Goal: Task Accomplishment & Management: Use online tool/utility

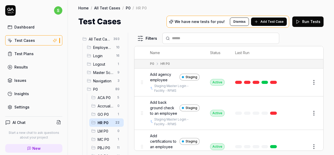
click at [155, 79] on span "Add agency employee" at bounding box center [163, 77] width 27 height 11
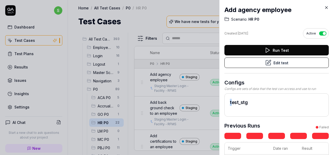
click at [231, 103] on h2 "test_stg" at bounding box center [276, 102] width 93 height 7
click at [249, 102] on h2 "test_stg" at bounding box center [276, 102] width 93 height 7
click at [324, 8] on icon at bounding box center [326, 7] width 5 height 5
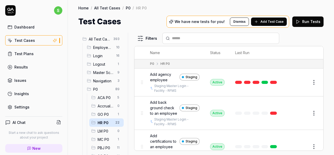
click at [301, 81] on button "Edit" at bounding box center [301, 82] width 13 height 8
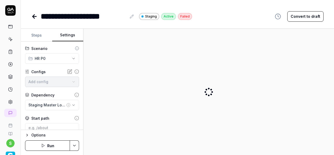
click at [68, 35] on button "Settings" at bounding box center [67, 35] width 31 height 13
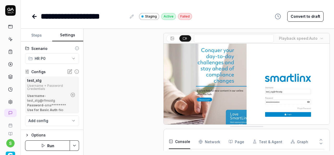
click at [70, 97] on icon "button" at bounding box center [72, 94] width 5 height 5
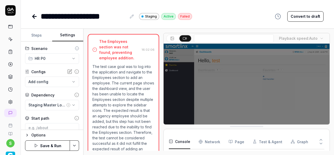
scroll to position [108, 0]
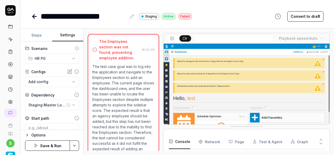
click at [75, 145] on html "**********" at bounding box center [167, 77] width 334 height 155
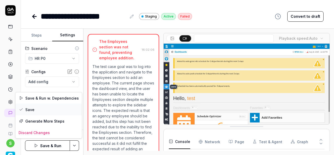
click at [42, 111] on div "Save" at bounding box center [48, 109] width 67 height 11
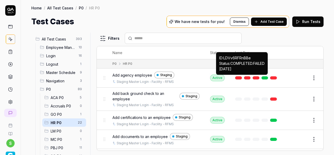
click at [297, 98] on button "Edit" at bounding box center [301, 99] width 13 height 8
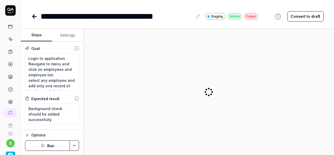
type textarea "*"
click at [65, 32] on button "Settings" at bounding box center [67, 35] width 31 height 13
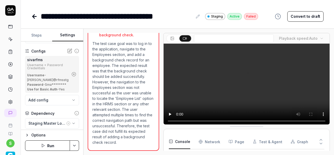
scroll to position [769, 0]
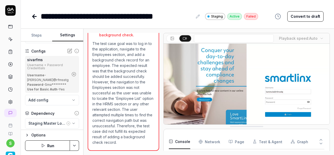
click at [72, 76] on icon "button" at bounding box center [74, 74] width 5 height 5
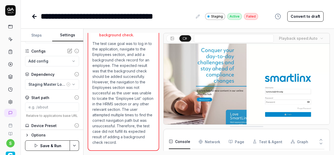
scroll to position [78, 0]
click at [76, 144] on html "**********" at bounding box center [167, 77] width 334 height 155
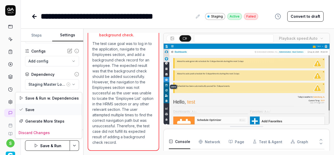
click at [38, 111] on div "Save" at bounding box center [48, 109] width 67 height 11
